Goal: Find specific page/section: Find specific page/section

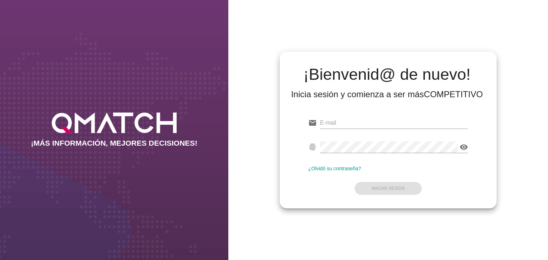
type input "fsaad@allnutrition.cl"
click at [379, 185] on form "email fsaad@allnutrition.cl fingerprint visibility ¿Olvidó su contraseña? Inici…" at bounding box center [388, 155] width 160 height 84
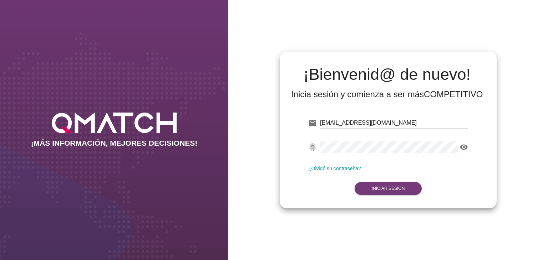
click at [379, 186] on button "Iniciar Sesión" at bounding box center [388, 188] width 67 height 13
click at [392, 187] on strong "Iniciar Sesión" at bounding box center [388, 188] width 33 height 5
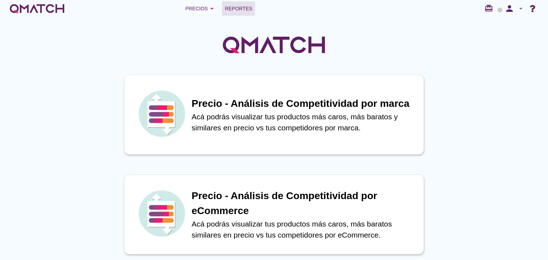
click at [237, 8] on span "Reportes" at bounding box center [238, 8] width 27 height 9
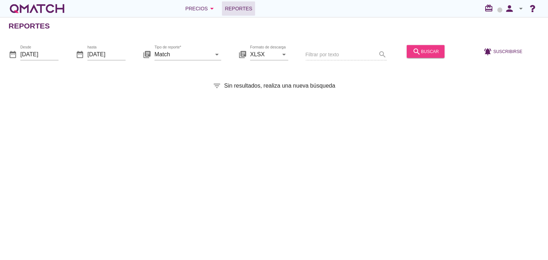
click at [420, 49] on div "search buscar" at bounding box center [425, 51] width 26 height 9
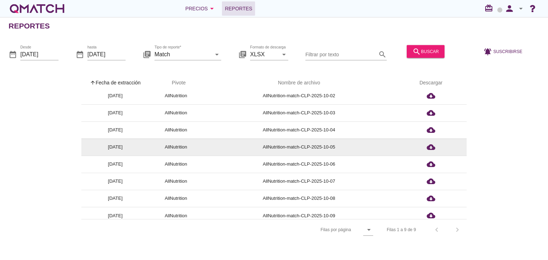
scroll to position [28, 0]
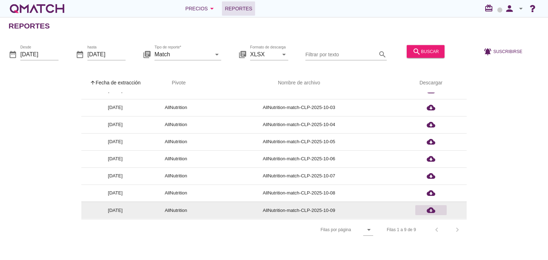
click at [432, 212] on icon "cloud_download" at bounding box center [431, 210] width 9 height 9
